Goal: Task Accomplishment & Management: Use online tool/utility

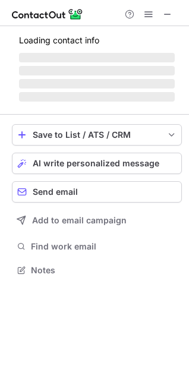
scroll to position [269, 189]
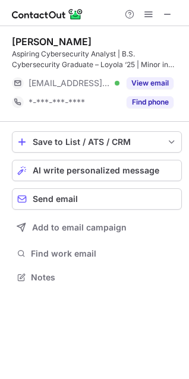
scroll to position [269, 189]
click at [94, 172] on span "AI write personalized message" at bounding box center [96, 170] width 126 height 9
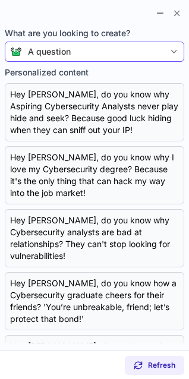
click at [120, 55] on div "A question" at bounding box center [93, 52] width 142 height 12
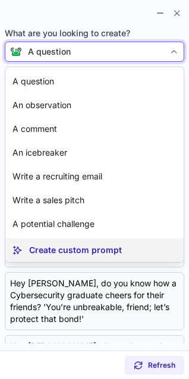
click at [106, 249] on p "Create custom prompt" at bounding box center [75, 250] width 93 height 12
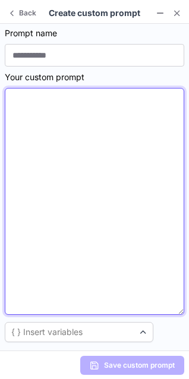
click at [81, 209] on textarea at bounding box center [94, 201] width 179 height 227
paste textarea "**********"
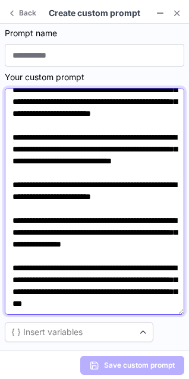
scroll to position [0, 0]
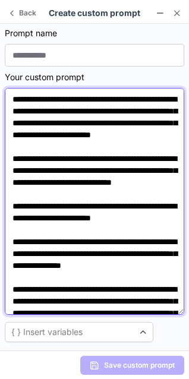
drag, startPoint x: 92, startPoint y: 108, endPoint x: 35, endPoint y: 110, distance: 57.0
click at [35, 110] on textarea "**********" at bounding box center [94, 201] width 179 height 227
drag, startPoint x: 87, startPoint y: 110, endPoint x: 172, endPoint y: 110, distance: 84.8
click at [172, 110] on textarea "**********" at bounding box center [94, 201] width 179 height 227
click at [97, 121] on textarea "**********" at bounding box center [94, 201] width 179 height 227
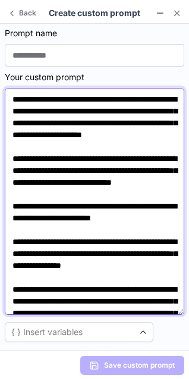
drag, startPoint x: 98, startPoint y: 121, endPoint x: 23, endPoint y: 120, distance: 75.4
click at [23, 120] on textarea "**********" at bounding box center [94, 201] width 179 height 227
drag, startPoint x: 125, startPoint y: 122, endPoint x: 116, endPoint y: 123, distance: 8.9
click at [116, 123] on textarea "**********" at bounding box center [94, 201] width 179 height 227
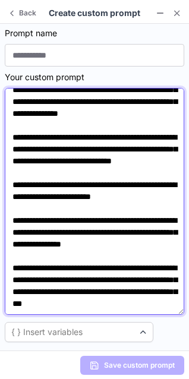
scroll to position [44, 0]
click at [101, 152] on textarea "**********" at bounding box center [94, 201] width 179 height 227
drag, startPoint x: 26, startPoint y: 139, endPoint x: 11, endPoint y: 139, distance: 14.8
click at [11, 139] on textarea "**********" at bounding box center [94, 201] width 179 height 227
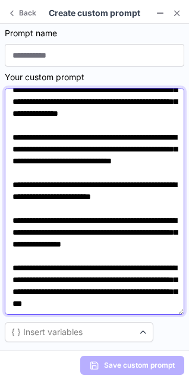
drag, startPoint x: 121, startPoint y: 169, endPoint x: 115, endPoint y: 183, distance: 15.1
click at [115, 183] on textarea "**********" at bounding box center [94, 201] width 179 height 227
drag, startPoint x: 75, startPoint y: 196, endPoint x: 35, endPoint y: 199, distance: 39.9
click at [35, 199] on textarea "**********" at bounding box center [94, 201] width 179 height 227
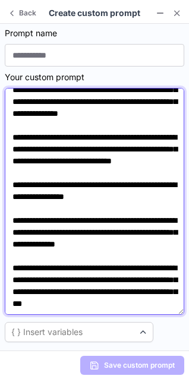
drag, startPoint x: 88, startPoint y: 232, endPoint x: 9, endPoint y: 234, distance: 78.9
click at [9, 234] on textarea "**********" at bounding box center [94, 201] width 179 height 227
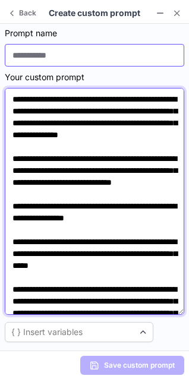
type textarea "**********"
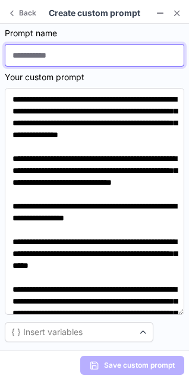
click at [106, 55] on input at bounding box center [94, 55] width 179 height 23
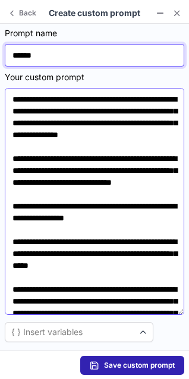
type input "******"
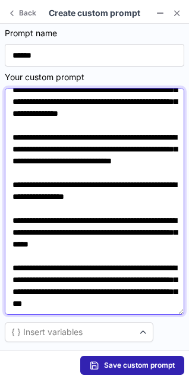
scroll to position [69, 0]
click at [104, 306] on textarea "**********" at bounding box center [94, 201] width 179 height 227
type textarea "**********"
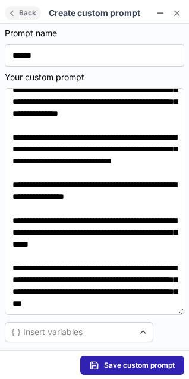
click at [12, 18] on button "Back" at bounding box center [23, 13] width 36 height 14
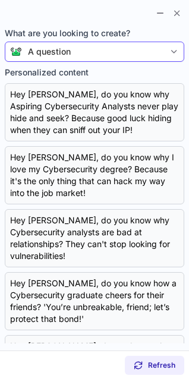
click at [93, 19] on section at bounding box center [94, 12] width 189 height 24
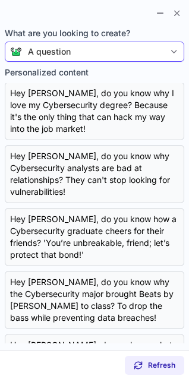
scroll to position [0, 0]
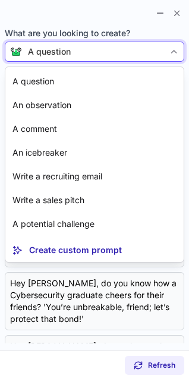
click at [163, 52] on div "A question" at bounding box center [93, 52] width 142 height 12
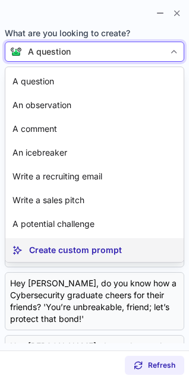
click at [78, 249] on p "Create custom prompt" at bounding box center [75, 250] width 93 height 12
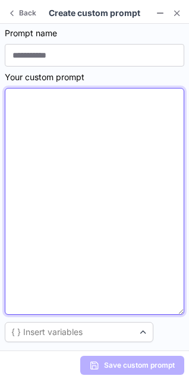
click at [60, 208] on textarea at bounding box center [94, 201] width 179 height 227
paste textarea "**********"
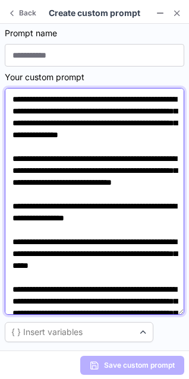
scroll to position [63, 0]
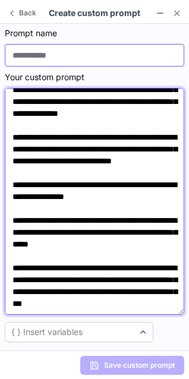
type textarea "**********"
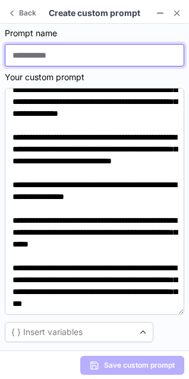
click at [58, 53] on input at bounding box center [94, 55] width 179 height 23
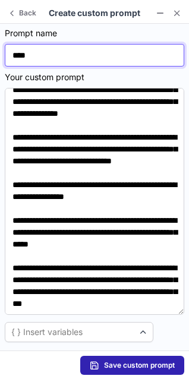
type input "******"
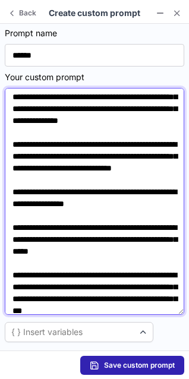
scroll to position [16, 0]
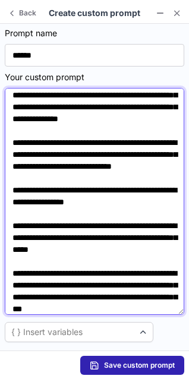
drag, startPoint x: 170, startPoint y: 129, endPoint x: 177, endPoint y: 113, distance: 17.5
click at [177, 113] on textarea "**********" at bounding box center [94, 201] width 179 height 227
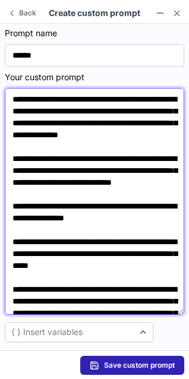
click at [168, 119] on textarea "**********" at bounding box center [94, 201] width 179 height 227
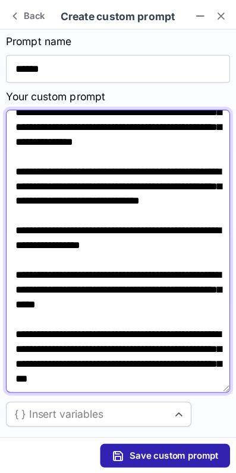
scroll to position [18, 0]
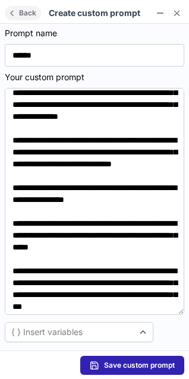
click at [21, 14] on span "Back" at bounding box center [28, 13] width 22 height 8
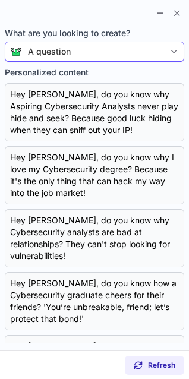
click at [163, 55] on div "A question" at bounding box center [93, 52] width 142 height 12
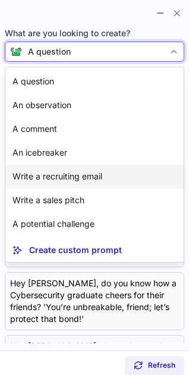
click at [81, 179] on p "Write a recruiting email" at bounding box center [57, 176] width 90 height 12
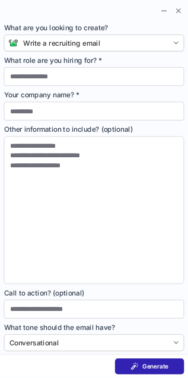
scroll to position [269, 188]
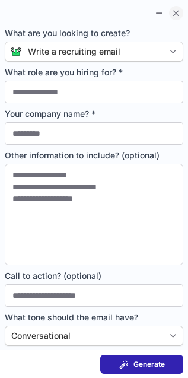
click at [177, 8] on span at bounding box center [175, 12] width 9 height 9
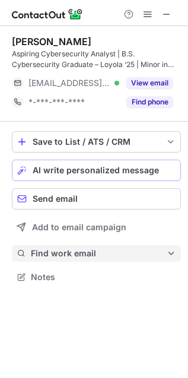
click at [171, 253] on span at bounding box center [171, 253] width 9 height 9
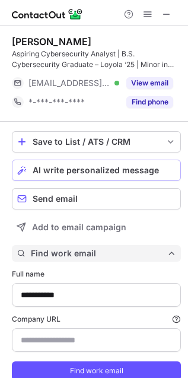
scroll to position [395, 180]
type input "**********"
click at [171, 251] on button "Find work email" at bounding box center [96, 253] width 169 height 17
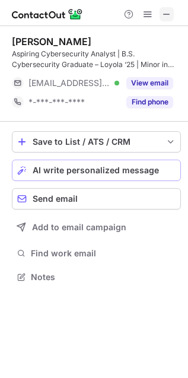
click at [171, 11] on span at bounding box center [166, 13] width 9 height 9
click at [100, 174] on span "AI write personalized message" at bounding box center [96, 170] width 126 height 9
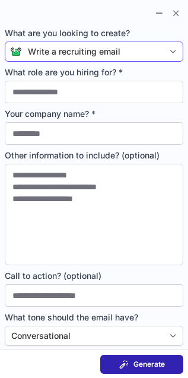
click at [77, 49] on div "Write a recruiting email" at bounding box center [74, 52] width 93 height 12
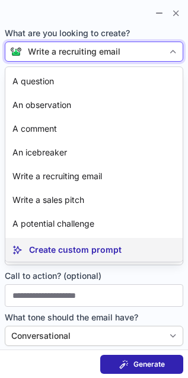
click at [92, 243] on article "Create custom prompt" at bounding box center [93, 250] width 177 height 24
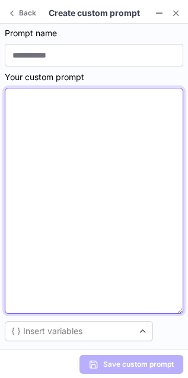
click at [91, 205] on textarea at bounding box center [94, 201] width 179 height 226
paste textarea "**********"
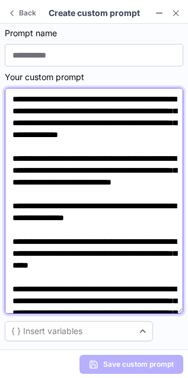
scroll to position [77, 0]
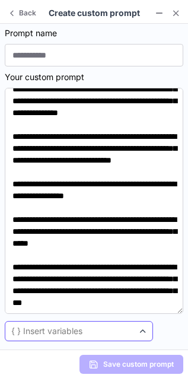
click at [112, 329] on div "{ } Insert variables" at bounding box center [69, 331] width 128 height 12
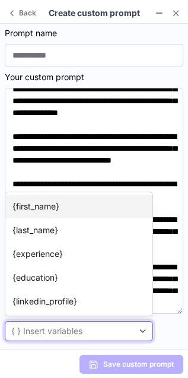
click at [93, 208] on article "{first_name}" at bounding box center [78, 207] width 147 height 24
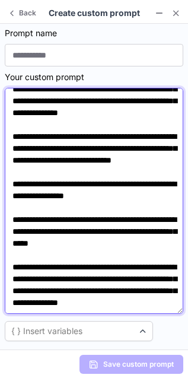
click at [126, 307] on textarea "**********" at bounding box center [94, 201] width 179 height 226
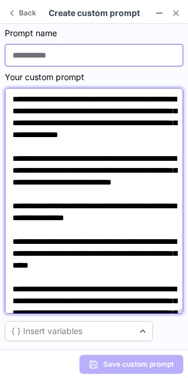
type textarea "**********"
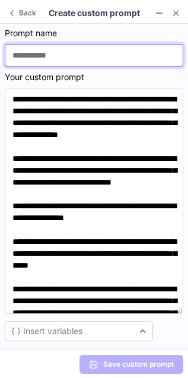
click at [94, 54] on input at bounding box center [94, 55] width 179 height 23
type input "******"
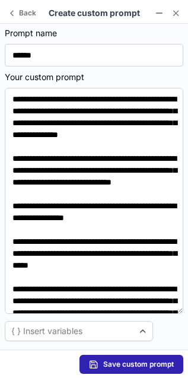
click at [132, 364] on span "Save custom prompt" at bounding box center [138, 364] width 71 height 9
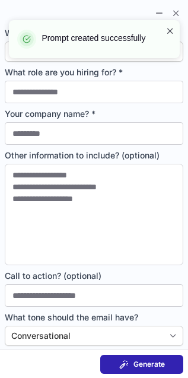
click at [167, 27] on span at bounding box center [170, 31] width 9 height 12
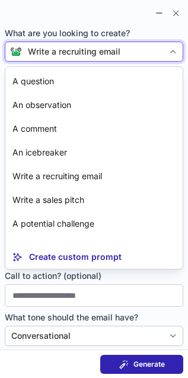
click at [142, 56] on div "Write a recruiting email" at bounding box center [93, 52] width 142 height 12
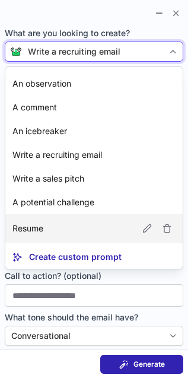
click at [106, 234] on article "Resume" at bounding box center [93, 228] width 177 height 28
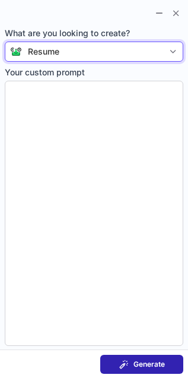
type textarea "**********"
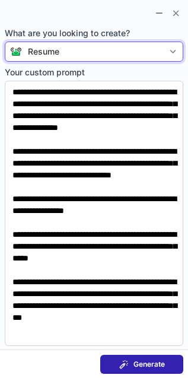
click at [147, 367] on span "Generate" at bounding box center [148, 364] width 31 height 9
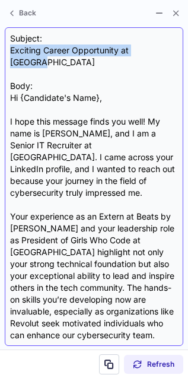
drag, startPoint x: 163, startPoint y: 49, endPoint x: 10, endPoint y: 53, distance: 153.1
click at [10, 53] on div "Subject: Exciting Career Opportunity at Revolut Body: Hi {Candidate's Name}, I …" at bounding box center [94, 187] width 168 height 308
copy div "Exciting Career Opportunity at Revolut"
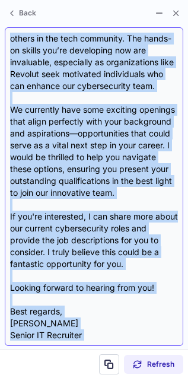
scroll to position [250, 0]
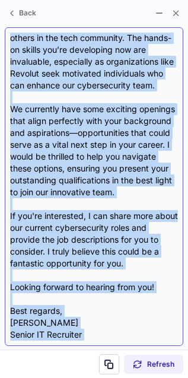
drag, startPoint x: 12, startPoint y: 85, endPoint x: 124, endPoint y: 335, distance: 274.1
click at [124, 335] on div "Subject: Exciting Career Opportunity at Revolut Body: Hi {Candidate's Name}, I …" at bounding box center [94, 187] width 168 height 308
copy div "Hi {Candidate's Name}, I hope this message finds you well! My name is Julien Lo…"
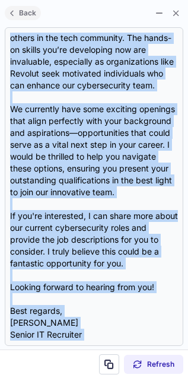
click at [19, 15] on span "Back" at bounding box center [28, 13] width 22 height 8
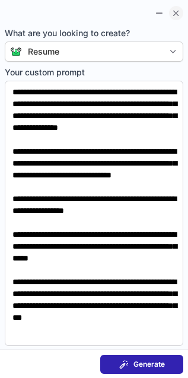
click at [176, 12] on span at bounding box center [175, 12] width 9 height 9
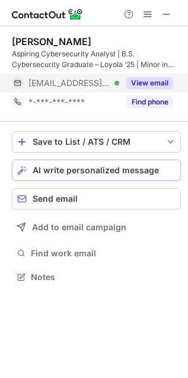
click at [155, 82] on button "View email" at bounding box center [149, 83] width 47 height 12
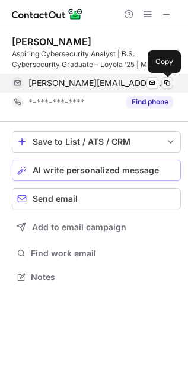
click at [168, 81] on span at bounding box center [167, 82] width 9 height 9
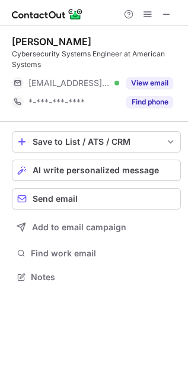
scroll to position [269, 188]
click at [171, 18] on span at bounding box center [166, 13] width 9 height 9
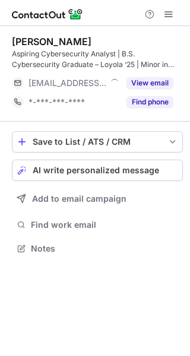
scroll to position [240, 190]
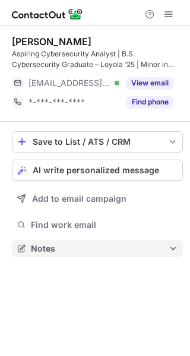
click at [175, 247] on span at bounding box center [172, 248] width 9 height 9
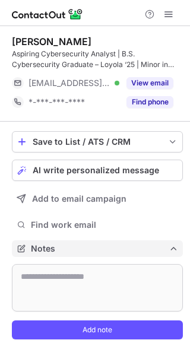
scroll to position [330, 190]
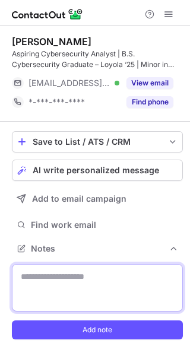
click at [122, 288] on textarea at bounding box center [97, 287] width 171 height 47
paste textarea "**********"
type textarea "**********"
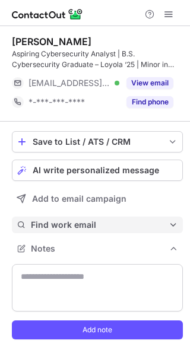
click at [175, 223] on span at bounding box center [172, 224] width 9 height 9
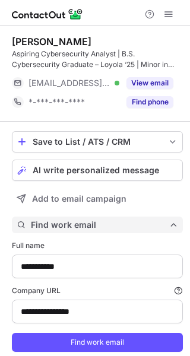
type input "**********"
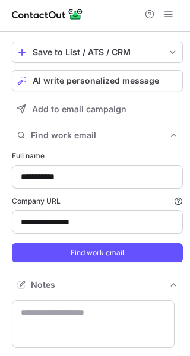
scroll to position [90, 0]
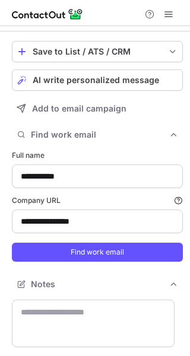
drag, startPoint x: 177, startPoint y: 293, endPoint x: 182, endPoint y: 317, distance: 24.9
click at [182, 317] on div "**********" at bounding box center [95, 191] width 190 height 330
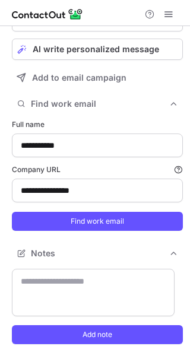
scroll to position [0, 0]
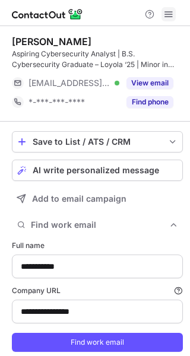
click at [171, 15] on span at bounding box center [168, 13] width 9 height 9
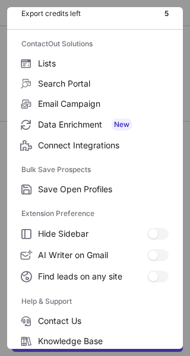
scroll to position [69, 0]
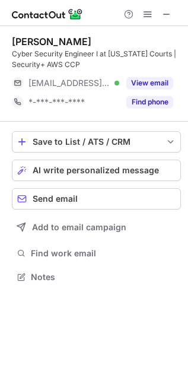
scroll to position [269, 188]
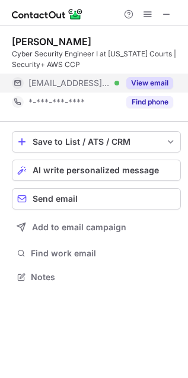
click at [149, 80] on button "View email" at bounding box center [149, 83] width 47 height 12
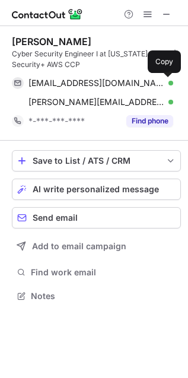
scroll to position [288, 188]
click at [166, 84] on span at bounding box center [167, 82] width 9 height 9
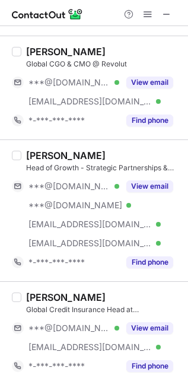
scroll to position [330, 0]
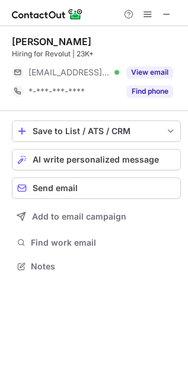
scroll to position [5, 5]
click at [164, 15] on span at bounding box center [166, 13] width 9 height 9
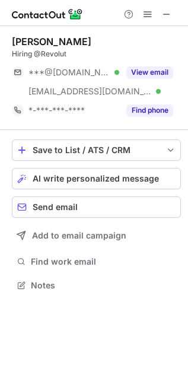
scroll to position [276, 188]
click at [168, 14] on span at bounding box center [166, 13] width 9 height 9
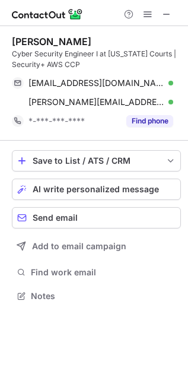
scroll to position [288, 188]
click at [82, 190] on span "AI write personalized message" at bounding box center [96, 189] width 126 height 9
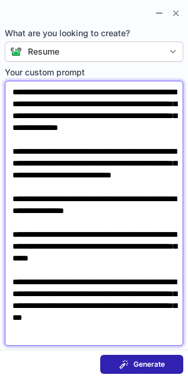
drag, startPoint x: 160, startPoint y: 103, endPoint x: 180, endPoint y: 115, distance: 23.9
click at [151, 103] on textarea "**********" at bounding box center [94, 213] width 179 height 265
type textarea "**********"
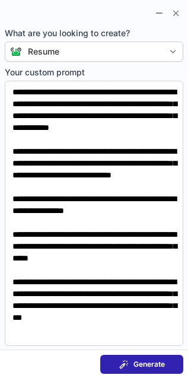
click at [154, 360] on span "Generate" at bounding box center [148, 364] width 31 height 9
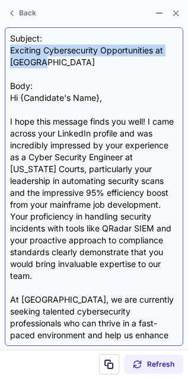
drag, startPoint x: 49, startPoint y: 65, endPoint x: 10, endPoint y: 55, distance: 40.4
click at [10, 55] on div "Subject: Exciting Cybersecurity Opportunities at Revolut Body: Hi {Candidate's …" at bounding box center [94, 187] width 168 height 308
copy div "Exciting Cybersecurity Opportunities at Revolut"
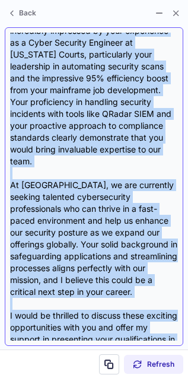
scroll to position [238, 0]
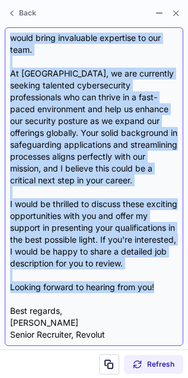
drag, startPoint x: 9, startPoint y: 98, endPoint x: 174, endPoint y: 288, distance: 251.0
click at [174, 288] on div "Subject: Exciting Cybersecurity Opportunities at Revolut Body: Hi {Candidate's …" at bounding box center [94, 186] width 179 height 319
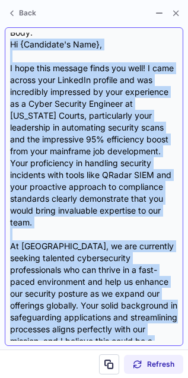
scroll to position [27, 0]
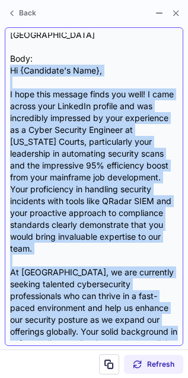
drag, startPoint x: 81, startPoint y: 312, endPoint x: 12, endPoint y: 72, distance: 249.8
click at [12, 72] on div "Subject: Exciting Cybersecurity Opportunities at Revolut Body: Hi {Candidate's …" at bounding box center [94, 187] width 168 height 308
copy div "Hi {Candidate's Name}, I hope this message finds you well! I came across your L…"
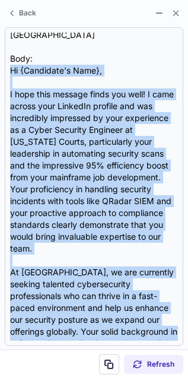
drag, startPoint x: 173, startPoint y: 14, endPoint x: 59, endPoint y: 15, distance: 114.5
click at [173, 14] on span at bounding box center [175, 12] width 9 height 9
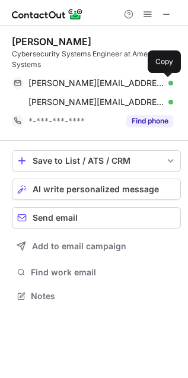
scroll to position [288, 188]
click at [140, 188] on span "AI write personalized message" at bounding box center [96, 189] width 126 height 9
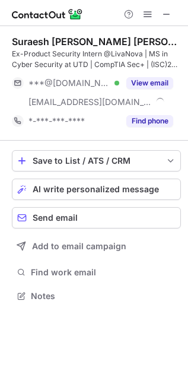
scroll to position [288, 188]
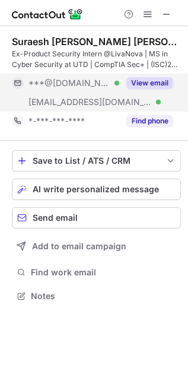
click at [145, 79] on button "View email" at bounding box center [149, 83] width 47 height 12
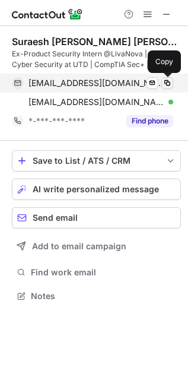
click at [168, 82] on span at bounding box center [167, 82] width 9 height 9
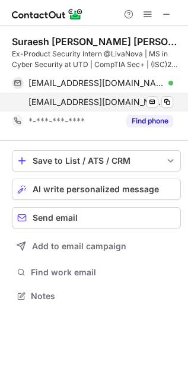
scroll to position [5, 5]
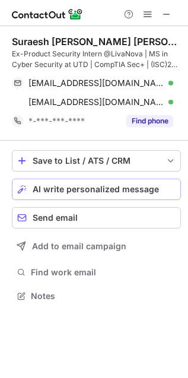
click at [110, 194] on button "AI write personalized message" at bounding box center [96, 189] width 169 height 21
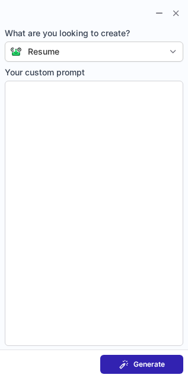
type textarea "**********"
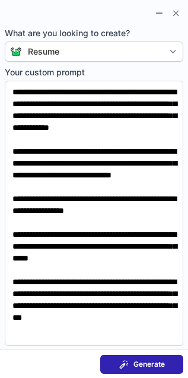
click at [164, 367] on span "Generate" at bounding box center [148, 364] width 31 height 9
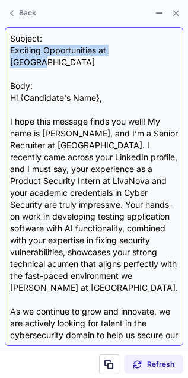
drag, startPoint x: 145, startPoint y: 49, endPoint x: 12, endPoint y: 56, distance: 133.1
click at [12, 56] on div "Subject: Exciting Opportunities at Revolut Body: Hi {Candidate's Name}, I hope …" at bounding box center [94, 187] width 168 height 308
copy div "Exciting Opportunities at Revolut"
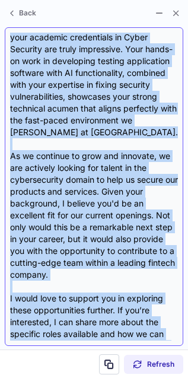
scroll to position [226, 0]
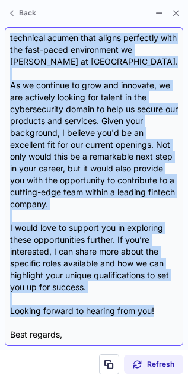
drag, startPoint x: 11, startPoint y: 85, endPoint x: 163, endPoint y: 284, distance: 249.8
click at [163, 284] on div "Subject: Exciting Opportunities at Revolut Body: Hi {Candidate's Name}, I hope …" at bounding box center [94, 187] width 168 height 308
copy div "Hi {Candidate's Name}, I hope this message finds you well! My name is Julien Lo…"
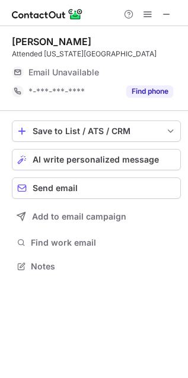
scroll to position [5, 5]
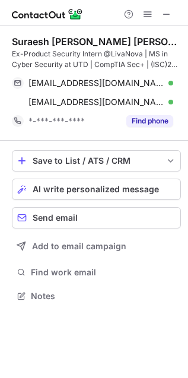
scroll to position [288, 188]
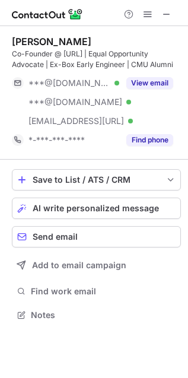
scroll to position [307, 188]
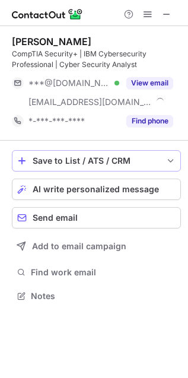
scroll to position [288, 188]
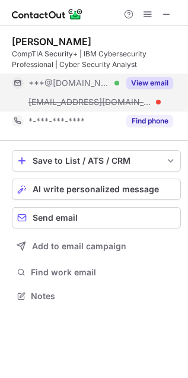
click at [152, 82] on button "View email" at bounding box center [149, 83] width 47 height 12
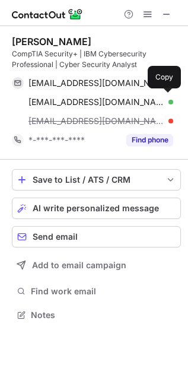
scroll to position [307, 188]
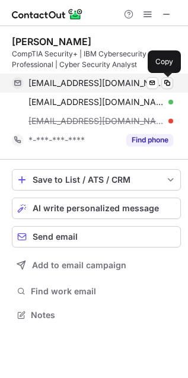
click at [169, 84] on span at bounding box center [167, 82] width 9 height 9
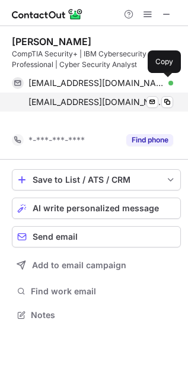
scroll to position [288, 188]
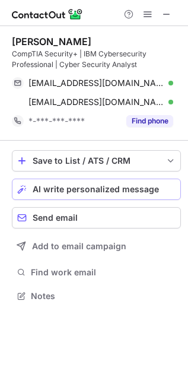
click at [122, 188] on span "AI write personalized message" at bounding box center [96, 189] width 126 height 9
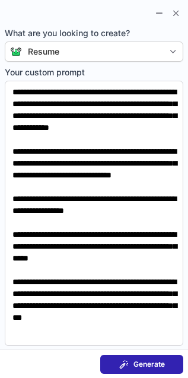
click at [157, 362] on span "Generate" at bounding box center [148, 364] width 31 height 9
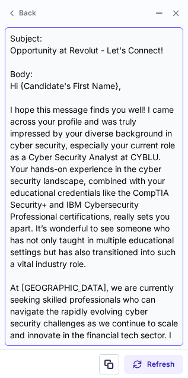
click at [78, 52] on div "Subject: Opportunity at Revolut - Let's Connect! Body: Hi {Candidate's First Na…" at bounding box center [94, 187] width 168 height 308
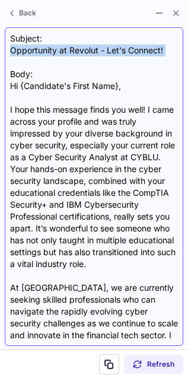
click at [78, 52] on div "Subject: Opportunity at Revolut - Let's Connect! Body: Hi {Candidate's First Na…" at bounding box center [94, 187] width 168 height 308
copy div "Opportunity at Revolut - Let's Connect!"
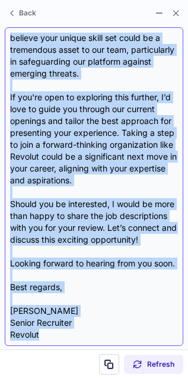
scroll to position [345, 0]
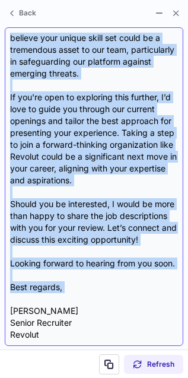
drag, startPoint x: 11, startPoint y: 86, endPoint x: 91, endPoint y: 297, distance: 225.7
click at [91, 297] on div "Subject: Opportunity at Revolut - Let's Connect! Body: Hi {Candidate's First Na…" at bounding box center [94, 187] width 168 height 308
copy div "Hi {Candidate's First Name}, I hope this message finds you well! I came across …"
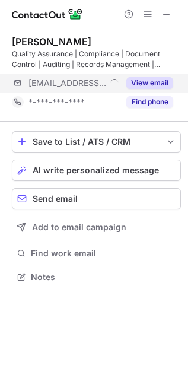
scroll to position [269, 188]
click at [161, 84] on button "View email" at bounding box center [149, 83] width 47 height 12
click at [142, 82] on button "View email" at bounding box center [149, 83] width 47 height 12
click at [132, 81] on button "View email" at bounding box center [149, 83] width 47 height 12
click at [149, 84] on button "View email" at bounding box center [149, 83] width 47 height 12
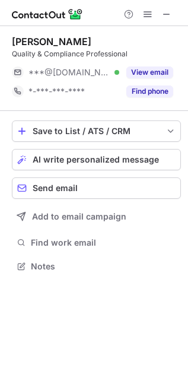
scroll to position [5, 5]
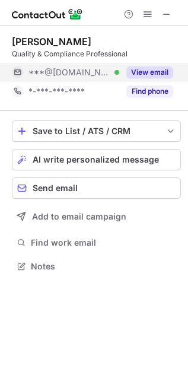
click at [136, 72] on button "View email" at bounding box center [149, 72] width 47 height 12
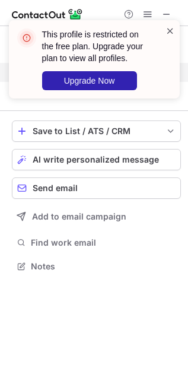
click at [171, 30] on span at bounding box center [170, 31] width 9 height 12
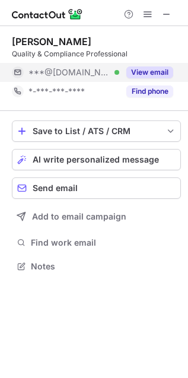
click at [160, 72] on button "View email" at bounding box center [149, 72] width 47 height 12
click at [160, 72] on div "***@[DOMAIN_NAME]" at bounding box center [100, 72] width 145 height 11
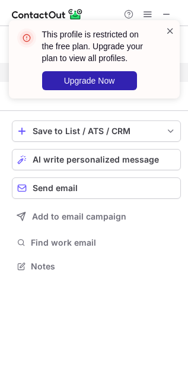
click at [169, 27] on span at bounding box center [170, 31] width 9 height 12
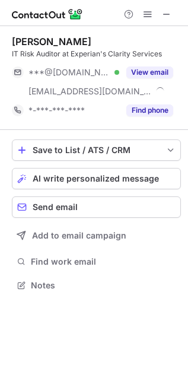
scroll to position [276, 188]
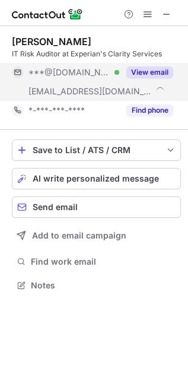
click at [150, 70] on button "View email" at bounding box center [149, 72] width 47 height 12
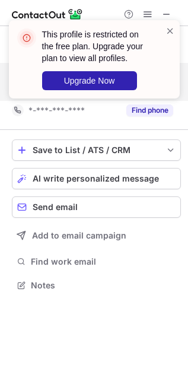
click at [167, 14] on div "This profile is restricted on the free plan. Upgrade your plan to view all prof…" at bounding box center [94, 64] width 190 height 112
click at [164, 15] on div "This profile is restricted on the free plan. Upgrade your plan to view all prof…" at bounding box center [94, 64] width 190 height 112
drag, startPoint x: 166, startPoint y: 15, endPoint x: 166, endPoint y: 23, distance: 7.1
click at [166, 23] on div "This profile is restricted on the free plan. Upgrade your plan to view all prof…" at bounding box center [94, 64] width 190 height 112
click at [166, 23] on div "This profile is restricted on the free plan. Upgrade your plan to view all prof…" at bounding box center [94, 59] width 171 height 78
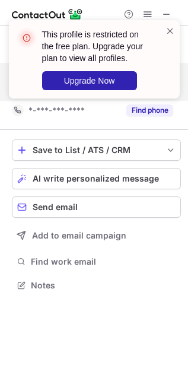
click at [168, 13] on div "This profile is restricted on the free plan. Upgrade your plan to view all prof…" at bounding box center [94, 64] width 190 height 112
click at [164, 13] on div "This profile is restricted on the free plan. Upgrade your plan to view all prof…" at bounding box center [94, 64] width 190 height 112
